Goal: Information Seeking & Learning: Learn about a topic

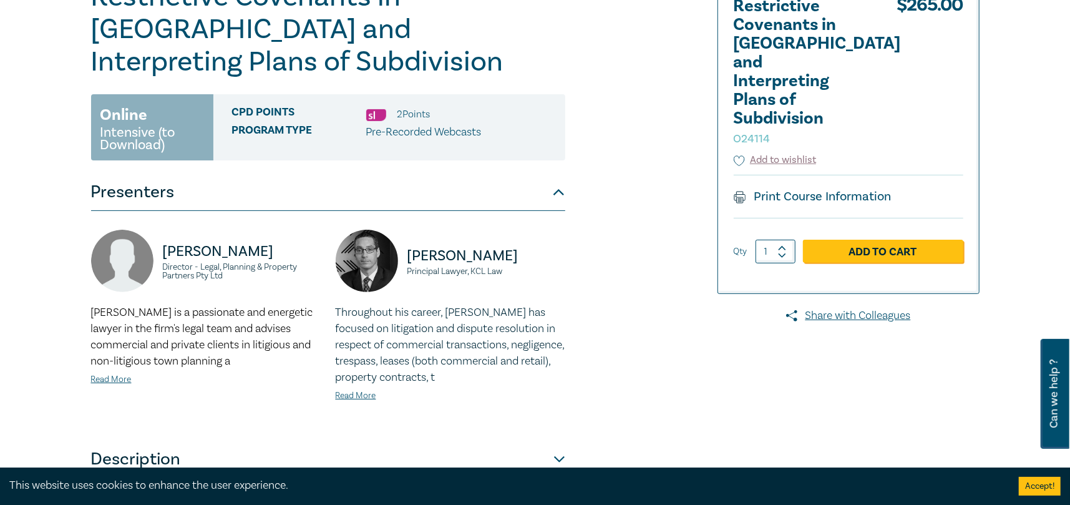
scroll to position [187, 0]
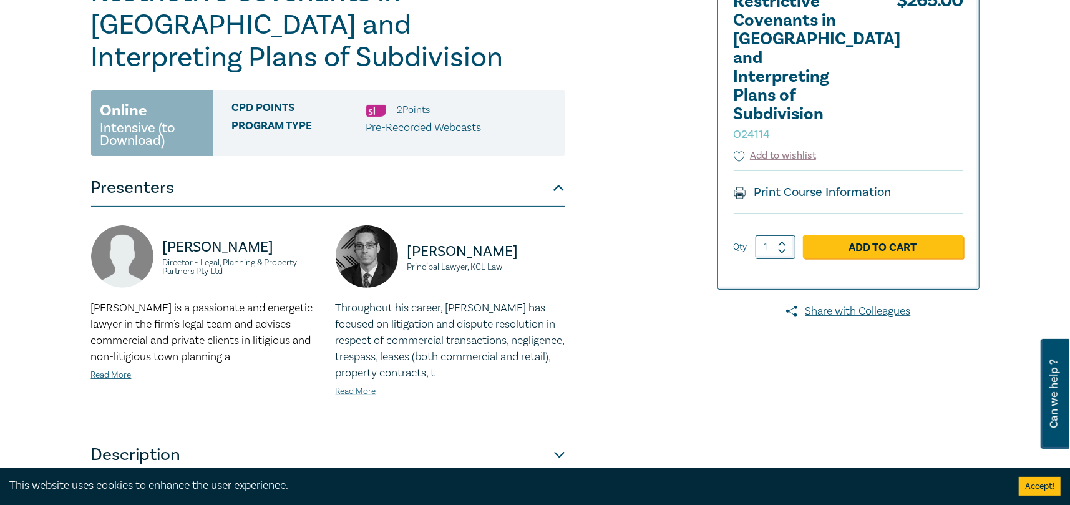
click at [122, 349] on div "Tyrone is a passionate and energetic lawyer in the firm's legal team and advise…" at bounding box center [206, 341] width 230 height 82
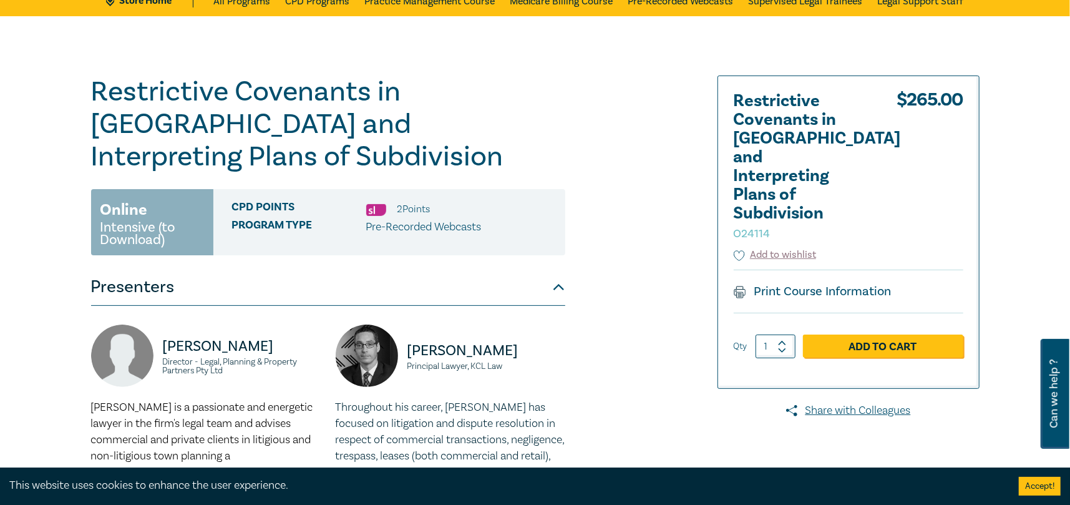
scroll to position [0, 0]
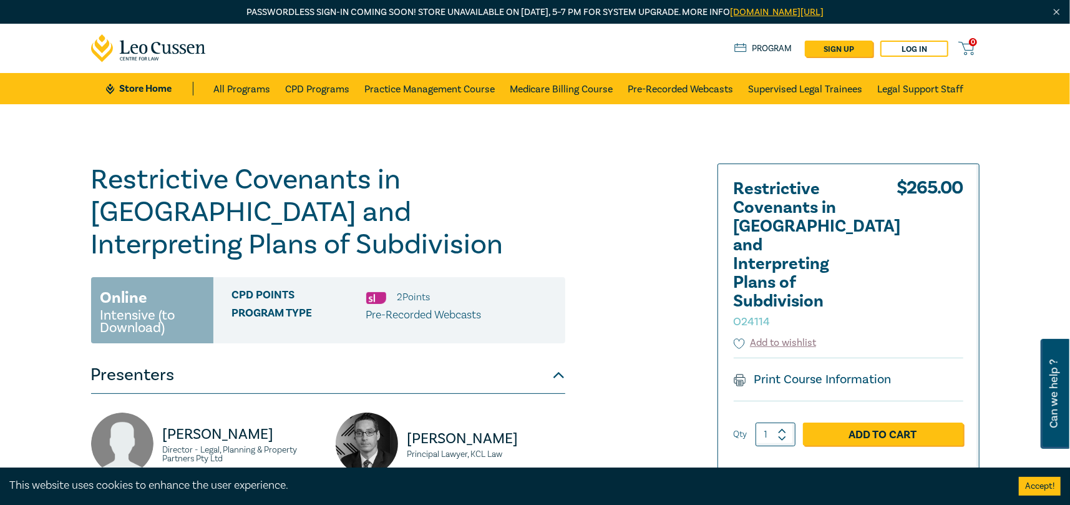
drag, startPoint x: 306, startPoint y: 1, endPoint x: 84, endPoint y: 221, distance: 313.7
click at [84, 221] on div "Restrictive Covenants in Victoria and Interpreting Plans of Subdivision O24114 …" at bounding box center [385, 449] width 602 height 572
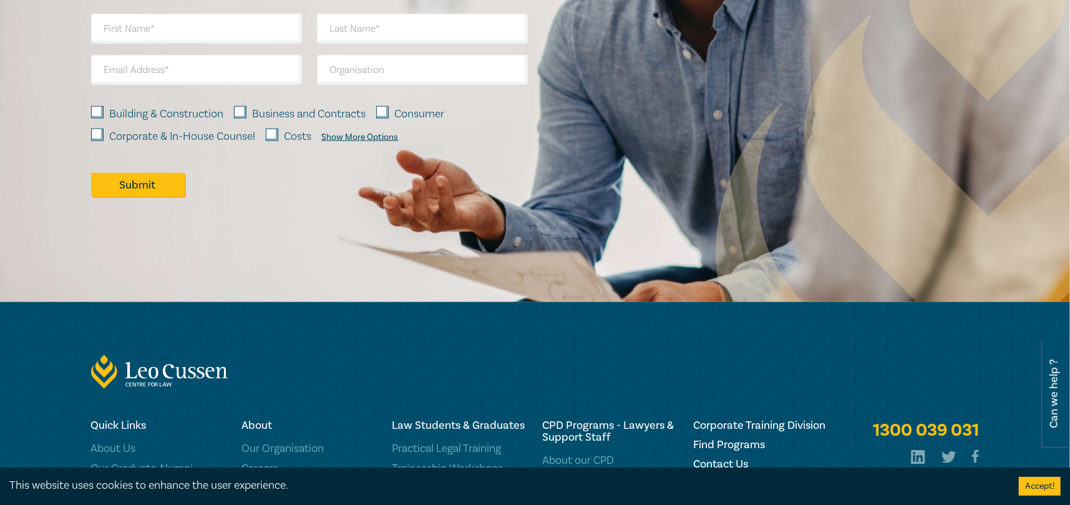
scroll to position [1114, 0]
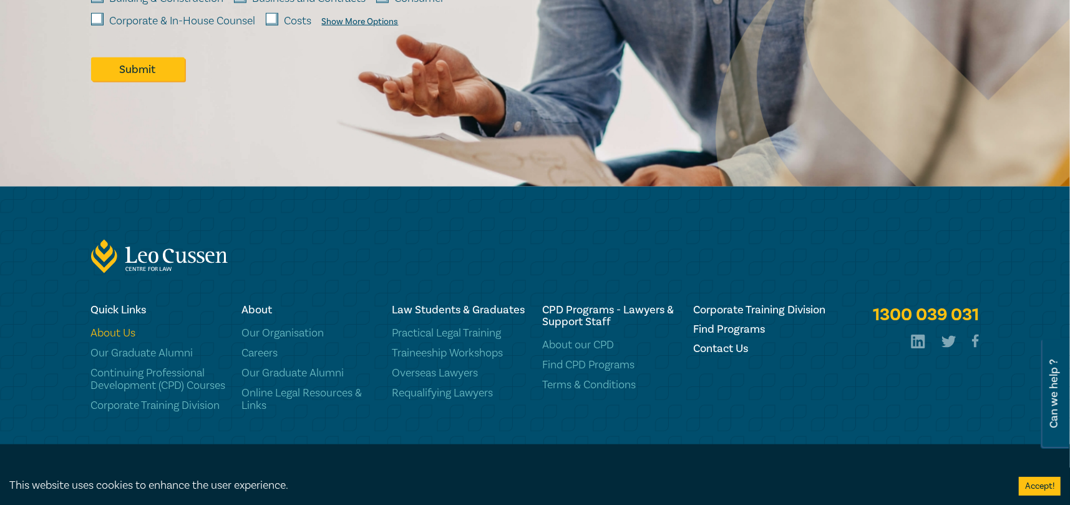
click at [125, 327] on link "About Us" at bounding box center [158, 333] width 135 height 12
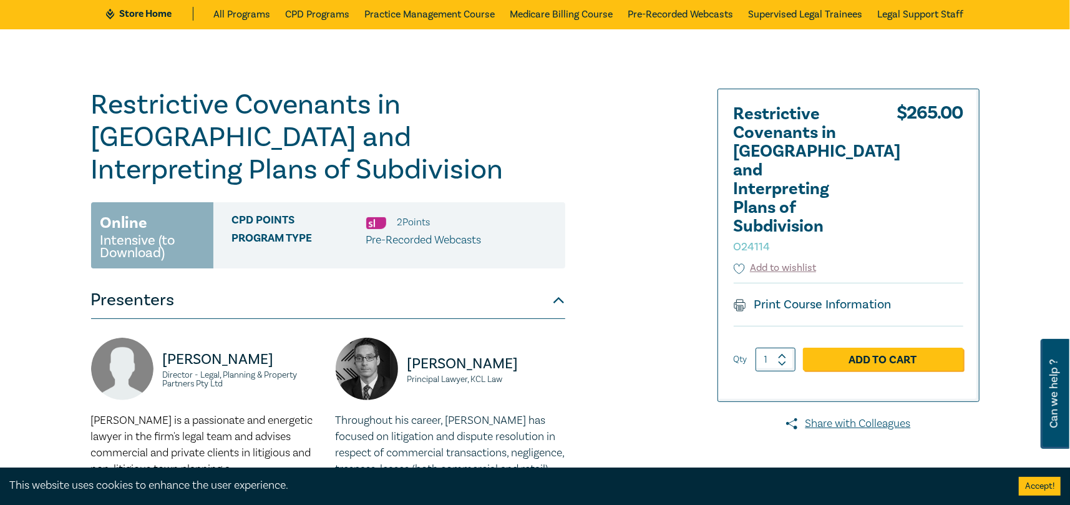
scroll to position [0, 0]
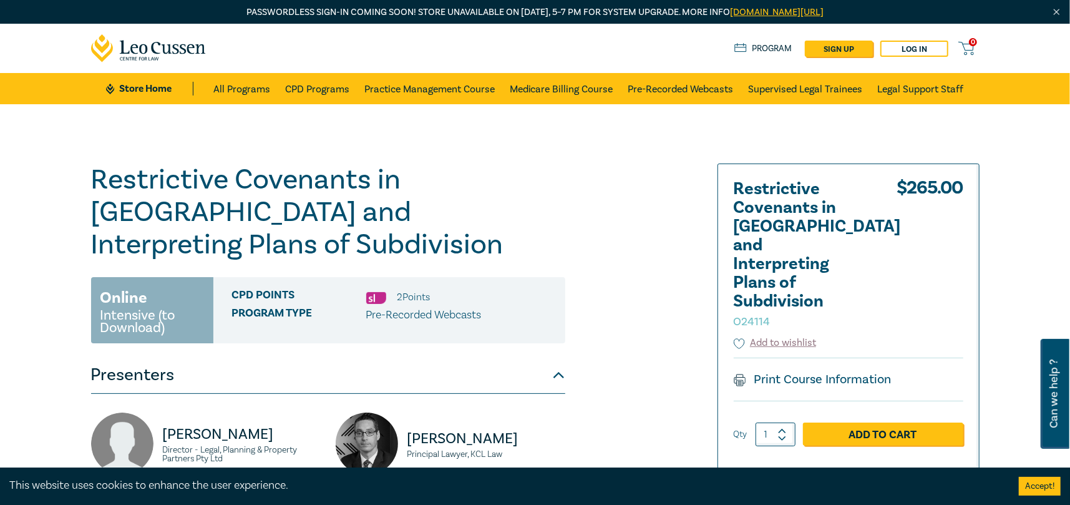
click at [762, 197] on h2 "Restrictive Covenants in Victoria and Interpreting Plans of Subdivision O24114" at bounding box center [802, 255] width 137 height 150
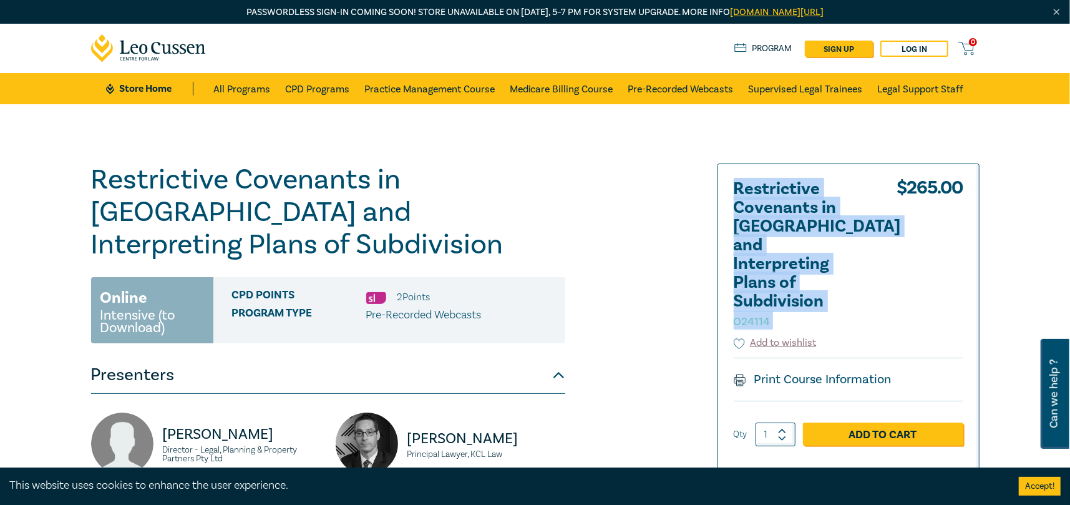
click at [762, 197] on h2 "Restrictive Covenants in Victoria and Interpreting Plans of Subdivision O24114" at bounding box center [802, 255] width 137 height 150
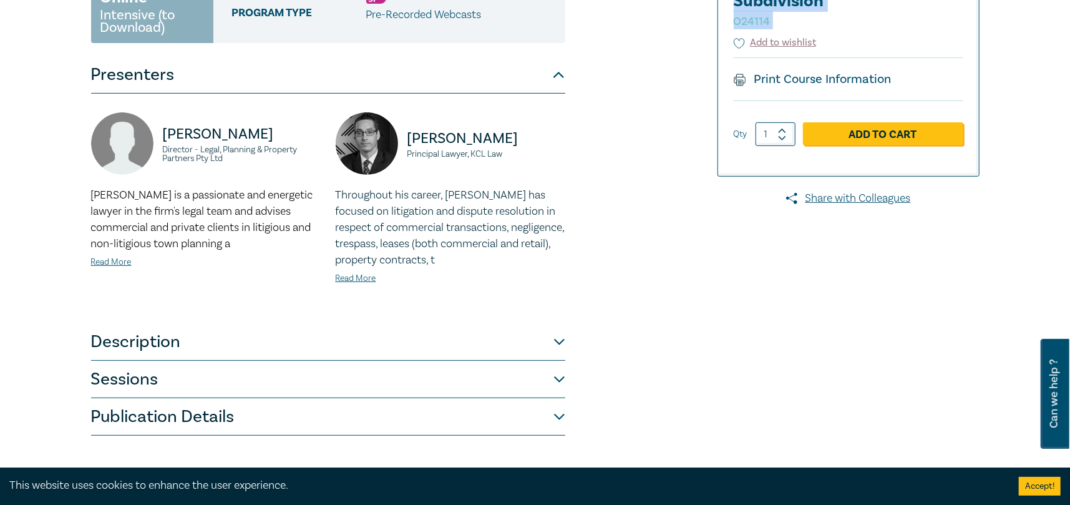
scroll to position [374, 0]
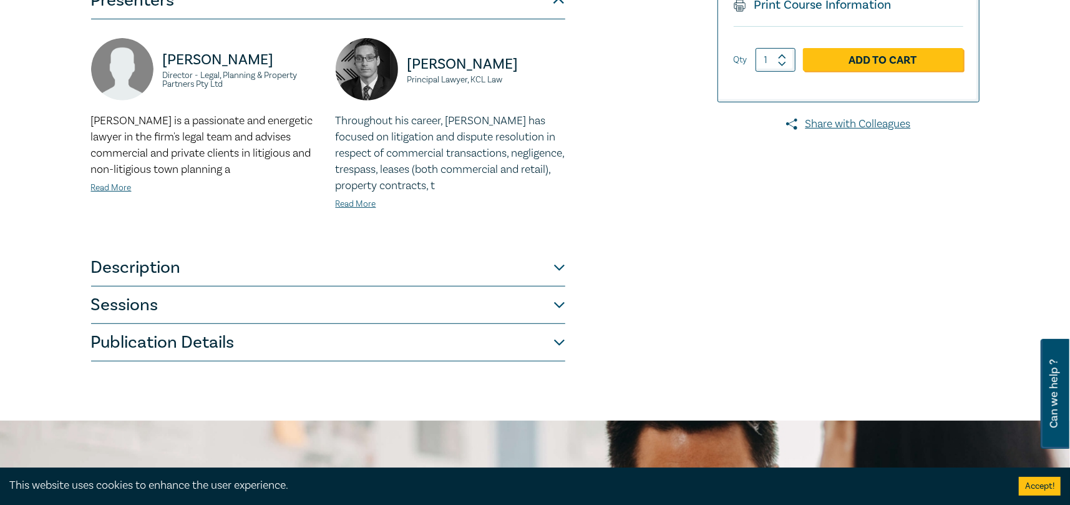
click at [160, 291] on button "Sessions" at bounding box center [328, 304] width 474 height 37
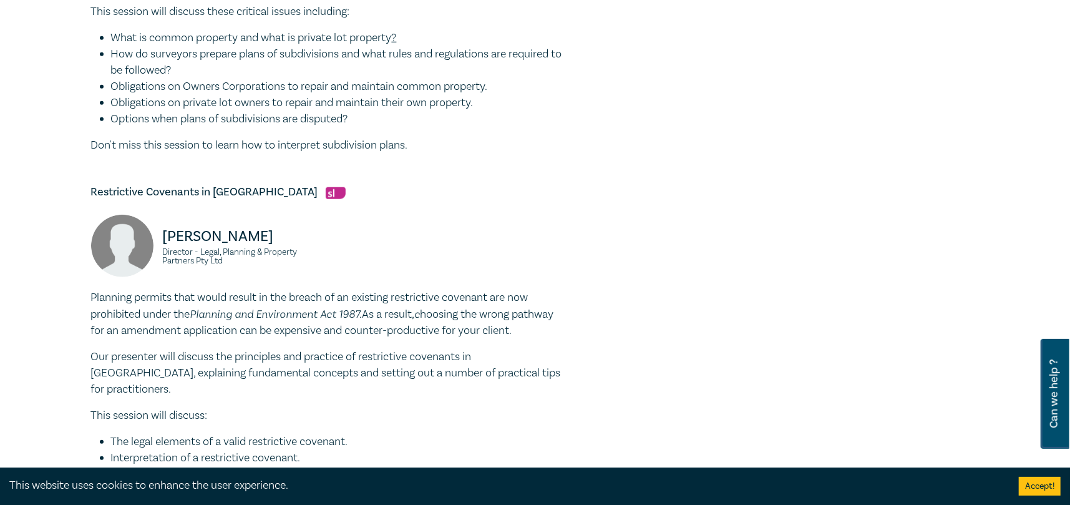
scroll to position [811, 0]
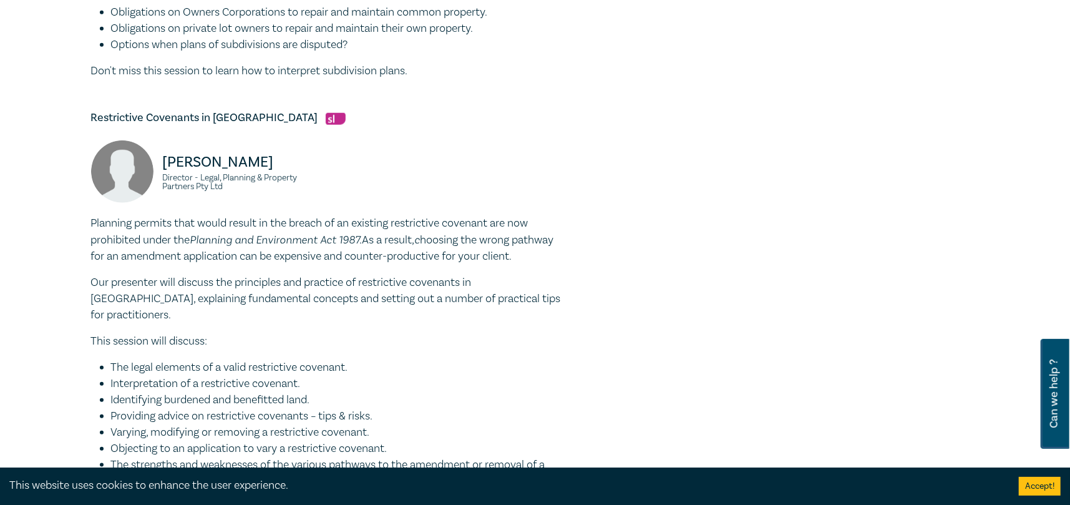
click at [198, 221] on p "Planning permits that would result in the breach of an existing restrictive cov…" at bounding box center [328, 239] width 474 height 49
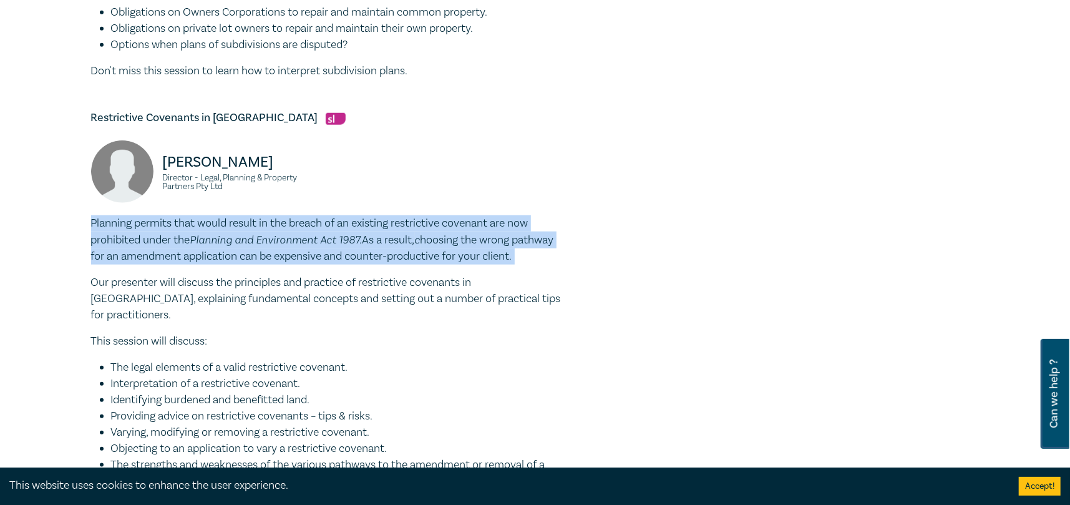
click at [198, 221] on p "Planning permits that would result in the breach of an existing restrictive cov…" at bounding box center [328, 239] width 474 height 49
click at [231, 233] on em "Planning and Environment Act 1987." at bounding box center [276, 239] width 172 height 13
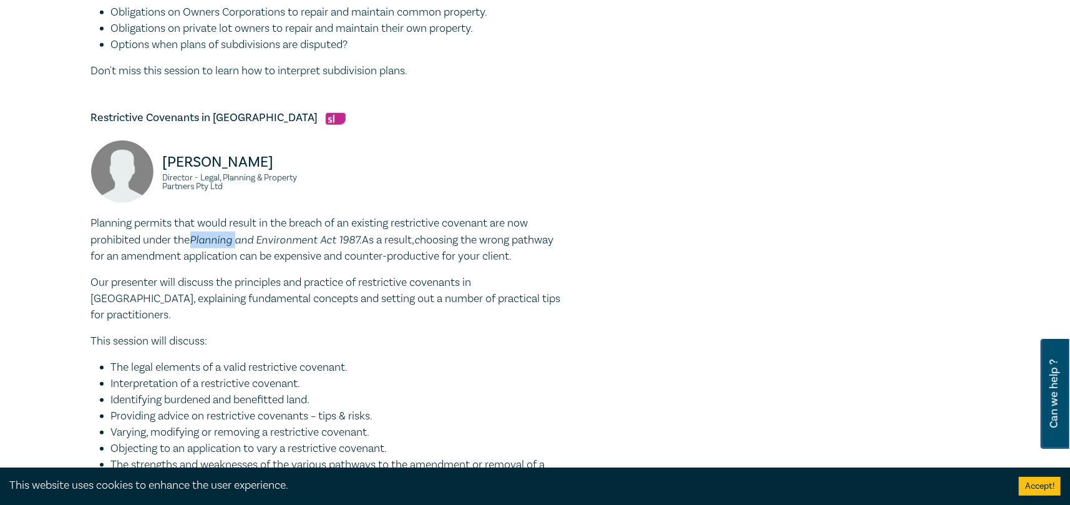
click at [231, 233] on em "Planning and Environment Act 1987." at bounding box center [276, 239] width 172 height 13
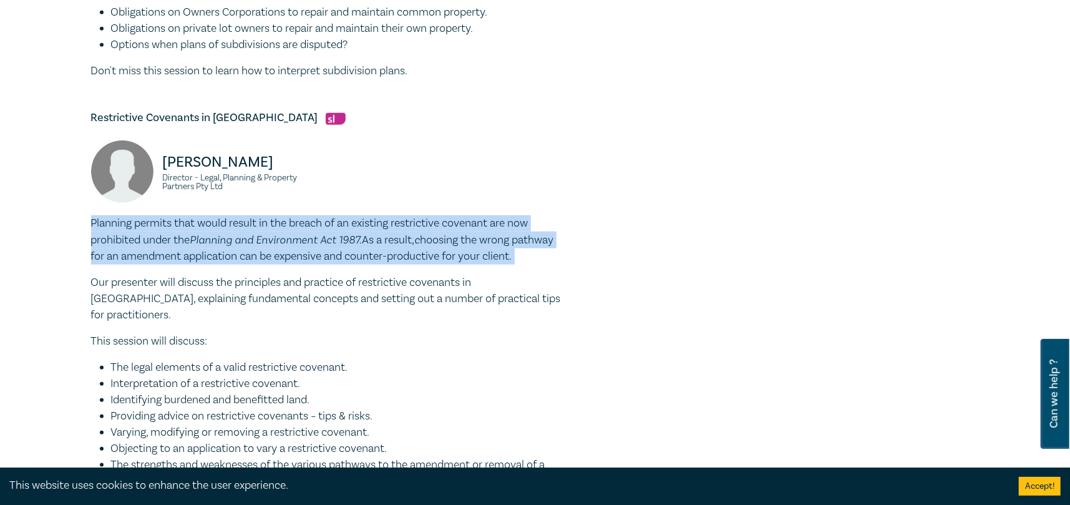
click at [231, 233] on em "Planning and Environment Act 1987." at bounding box center [276, 239] width 172 height 13
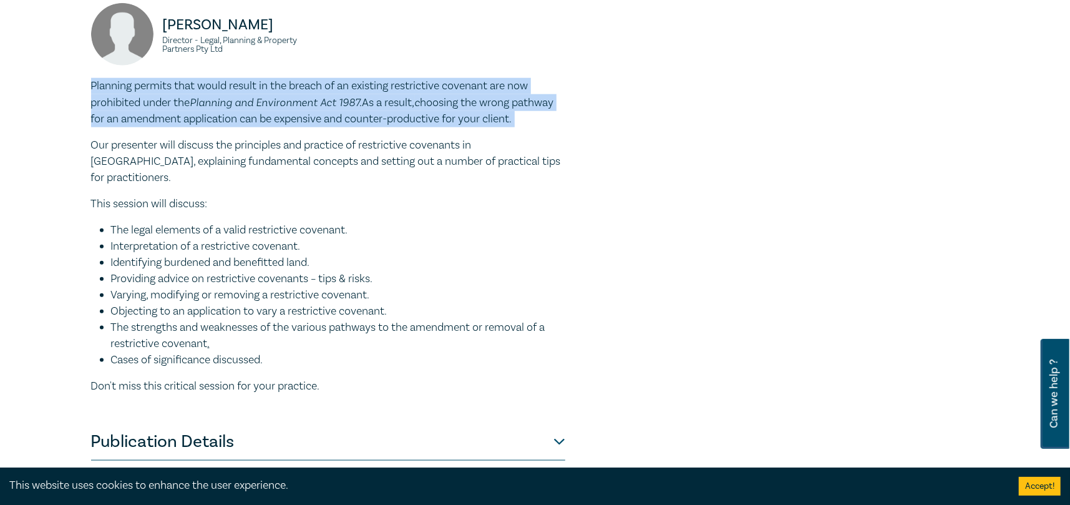
scroll to position [1061, 0]
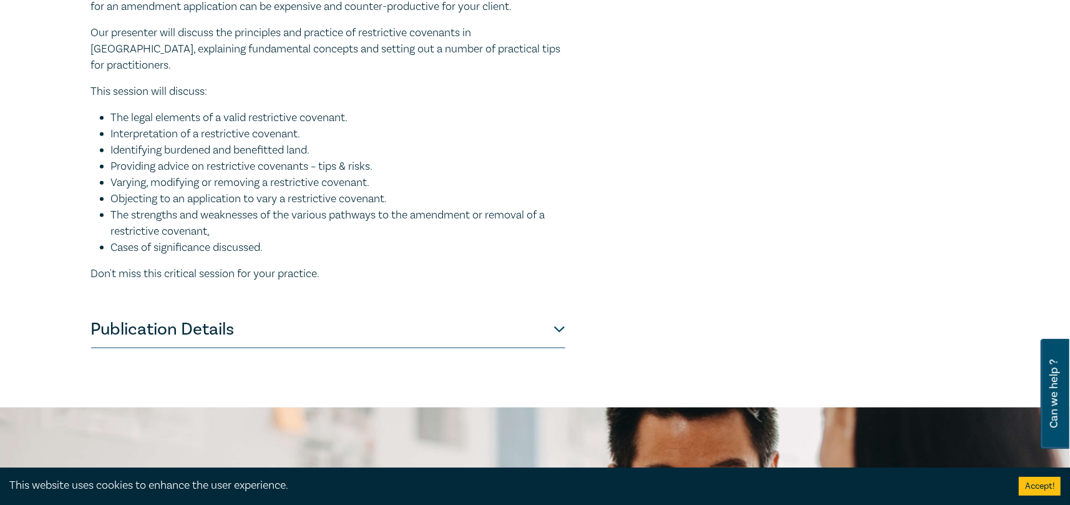
click at [225, 266] on p "Don't miss this critical session for your practice." at bounding box center [328, 274] width 474 height 16
drag, startPoint x: 225, startPoint y: 224, endPoint x: 208, endPoint y: 265, distance: 43.9
click at [225, 266] on p "Don't miss this critical session for your practice." at bounding box center [328, 274] width 474 height 16
click at [208, 311] on button "Publication Details" at bounding box center [328, 329] width 474 height 37
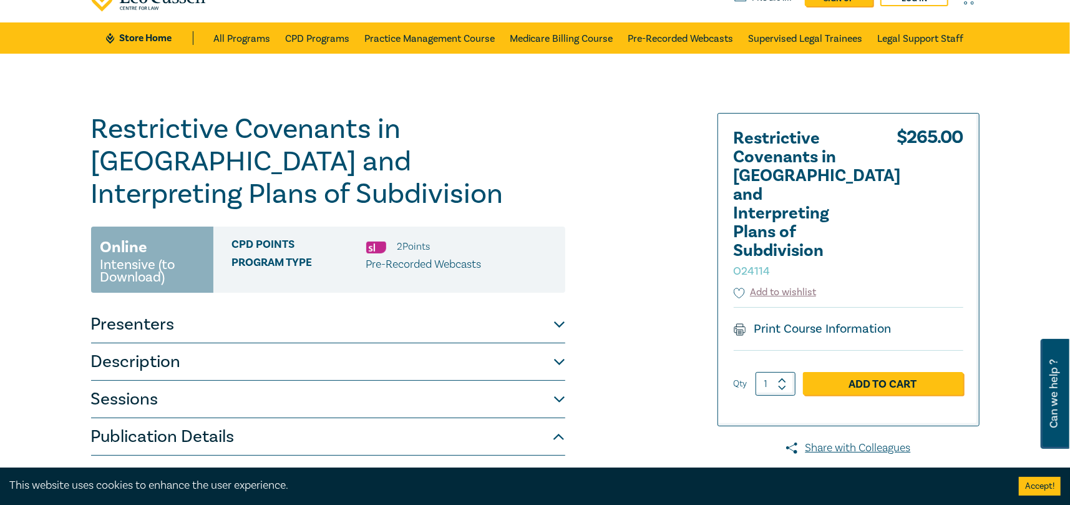
scroll to position [0, 0]
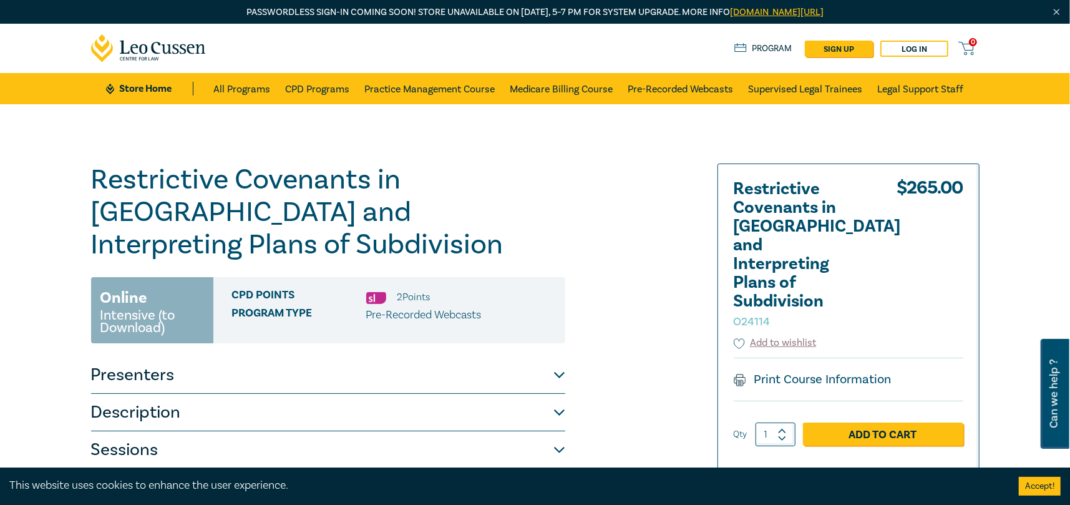
drag, startPoint x: 642, startPoint y: 311, endPoint x: 687, endPoint y: 147, distance: 170.1
click at [643, 310] on div "Restrictive Covenants in Victoria and Interpreting Plans of Subdivision O24114 …" at bounding box center [385, 416] width 602 height 507
